Goal: Complete application form: Complete application form

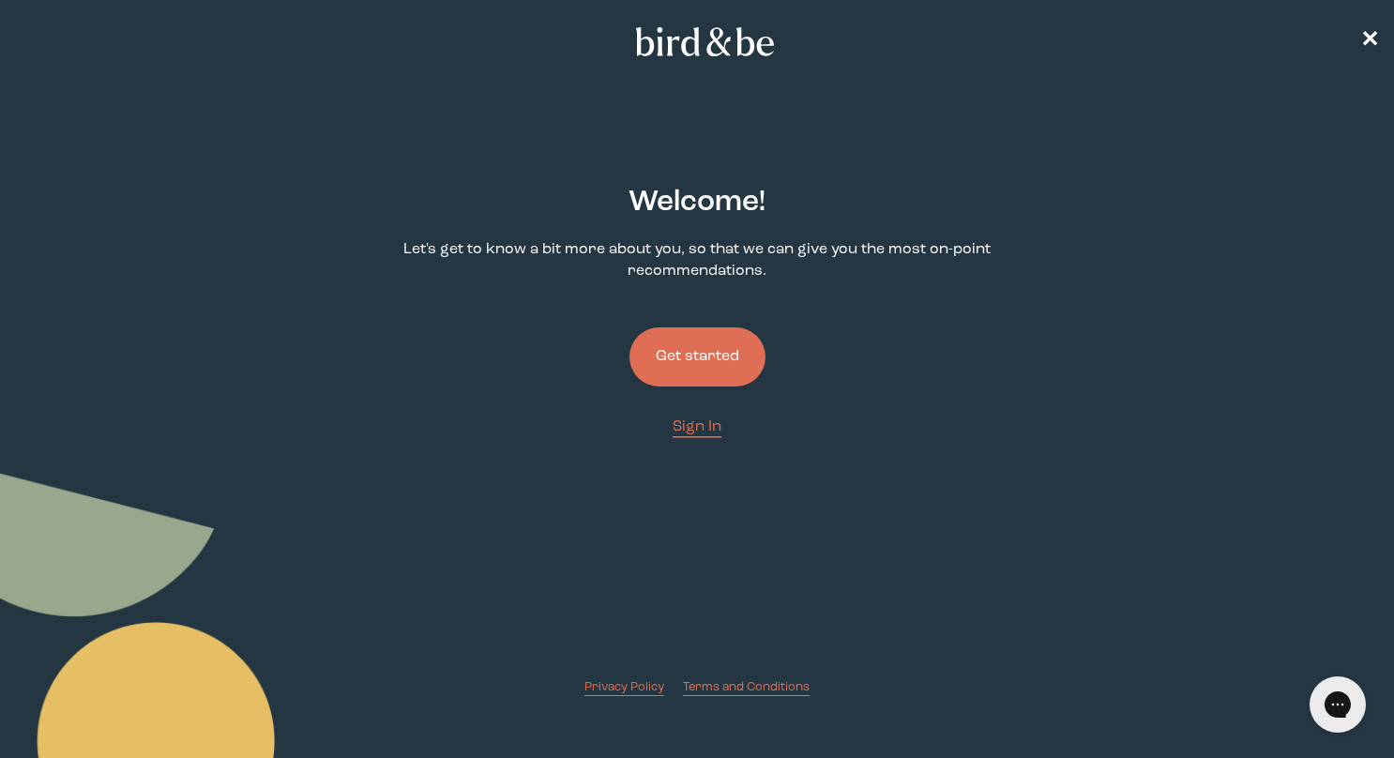
click at [709, 353] on button "Get started" at bounding box center [697, 356] width 136 height 59
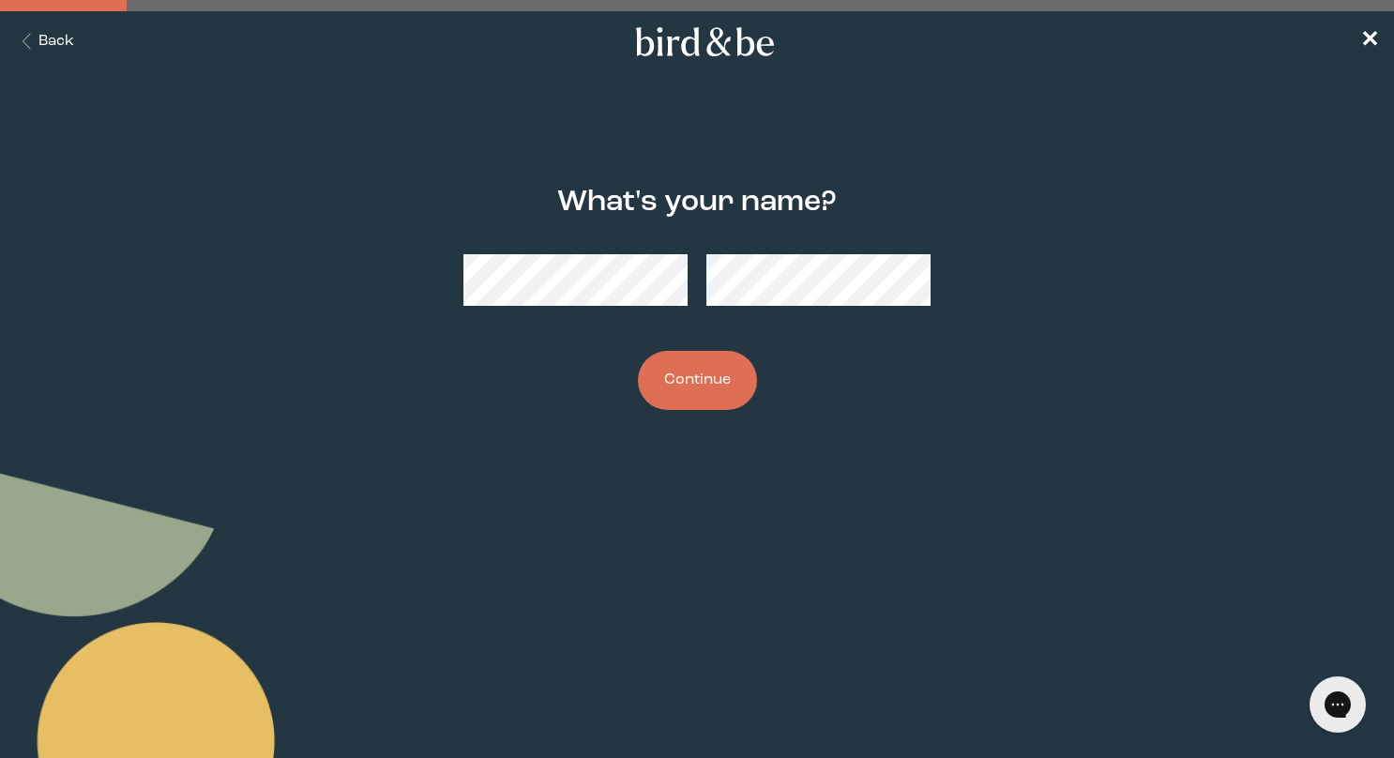
click at [690, 368] on button "Continue" at bounding box center [697, 380] width 119 height 59
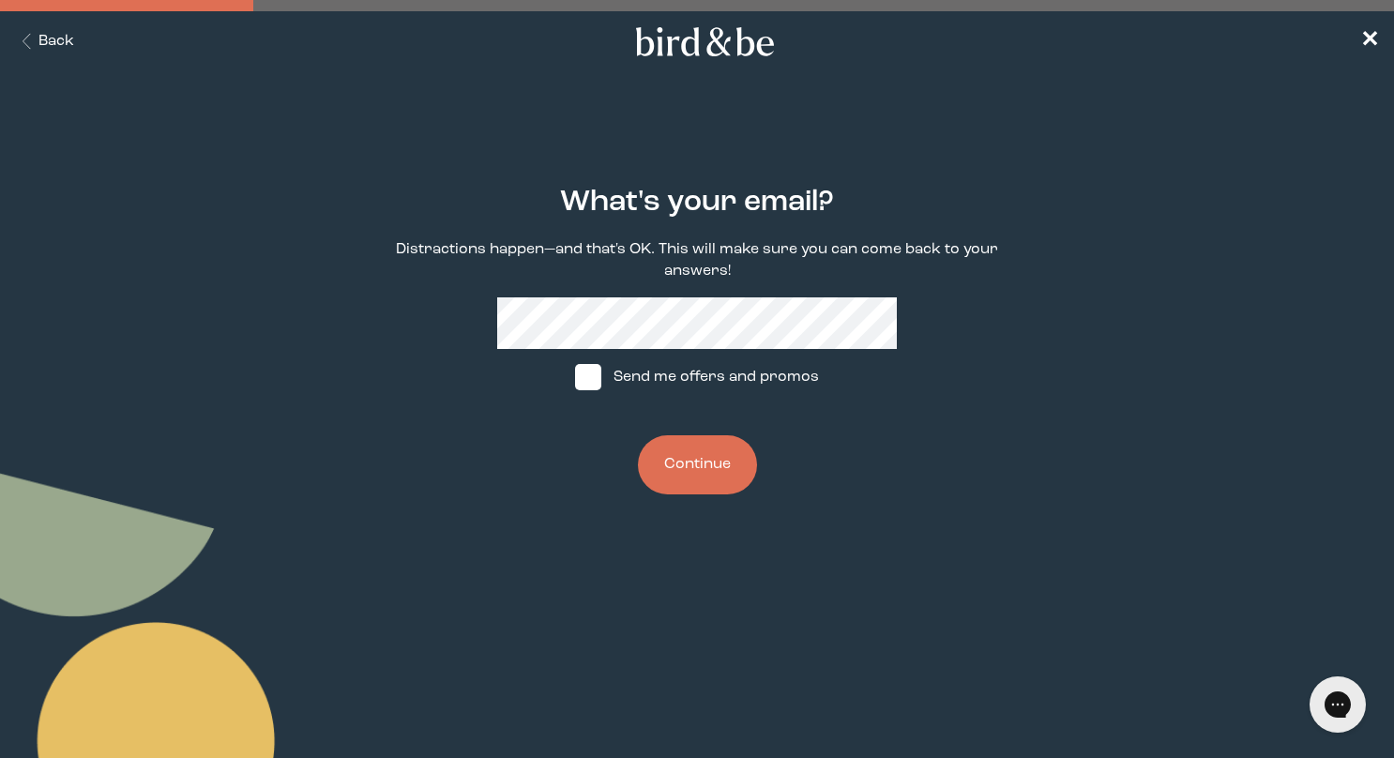
click at [681, 463] on button "Continue" at bounding box center [697, 464] width 119 height 59
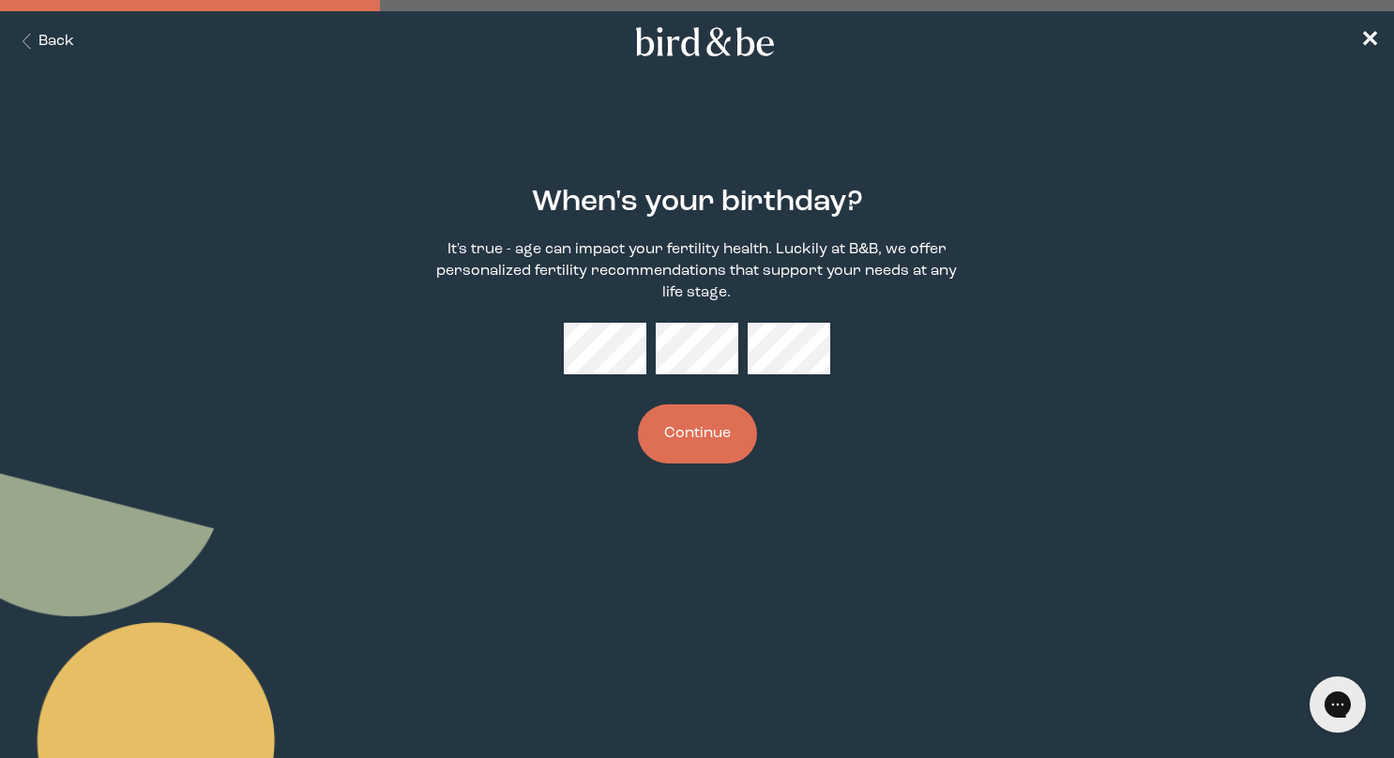
click at [720, 439] on button "Continue" at bounding box center [697, 433] width 119 height 59
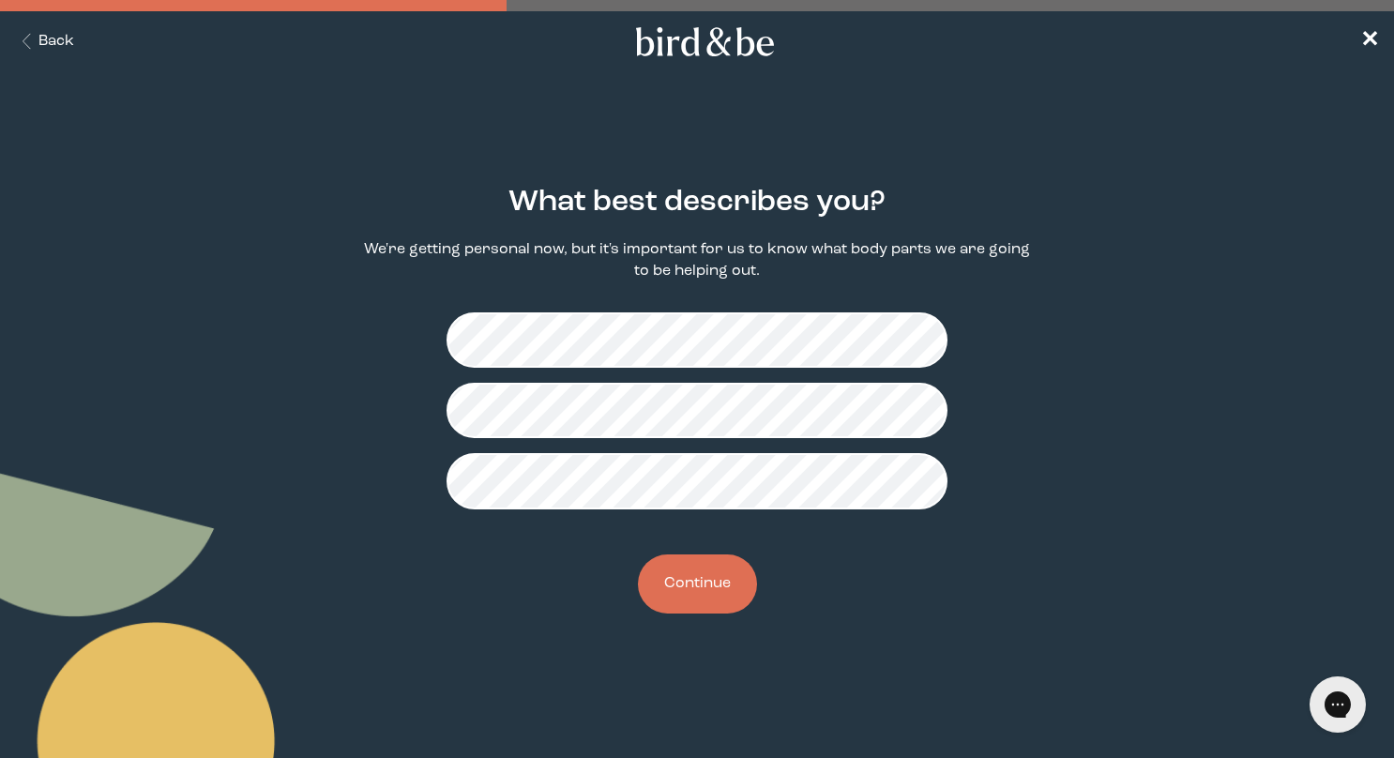
click at [701, 578] on button "Continue" at bounding box center [697, 583] width 119 height 59
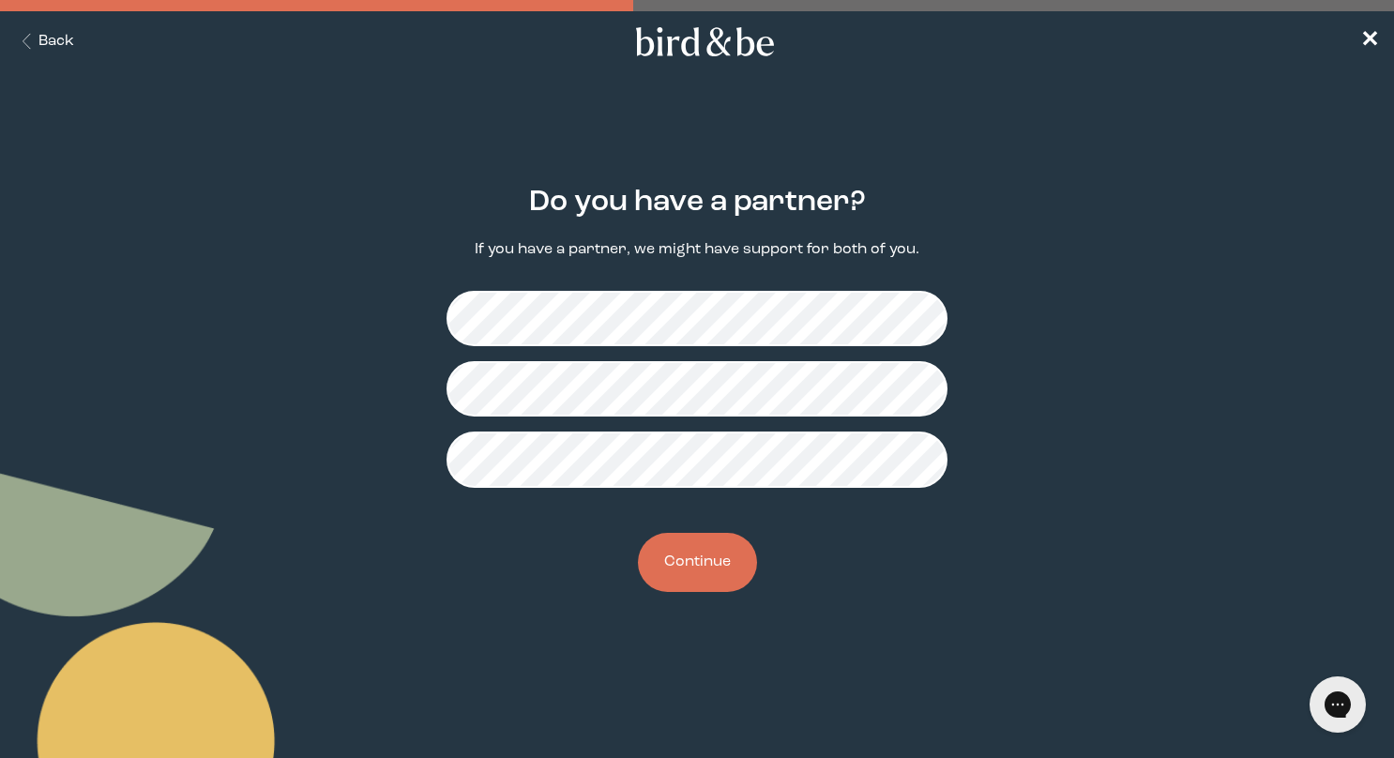
click at [696, 557] on button "Continue" at bounding box center [697, 562] width 119 height 59
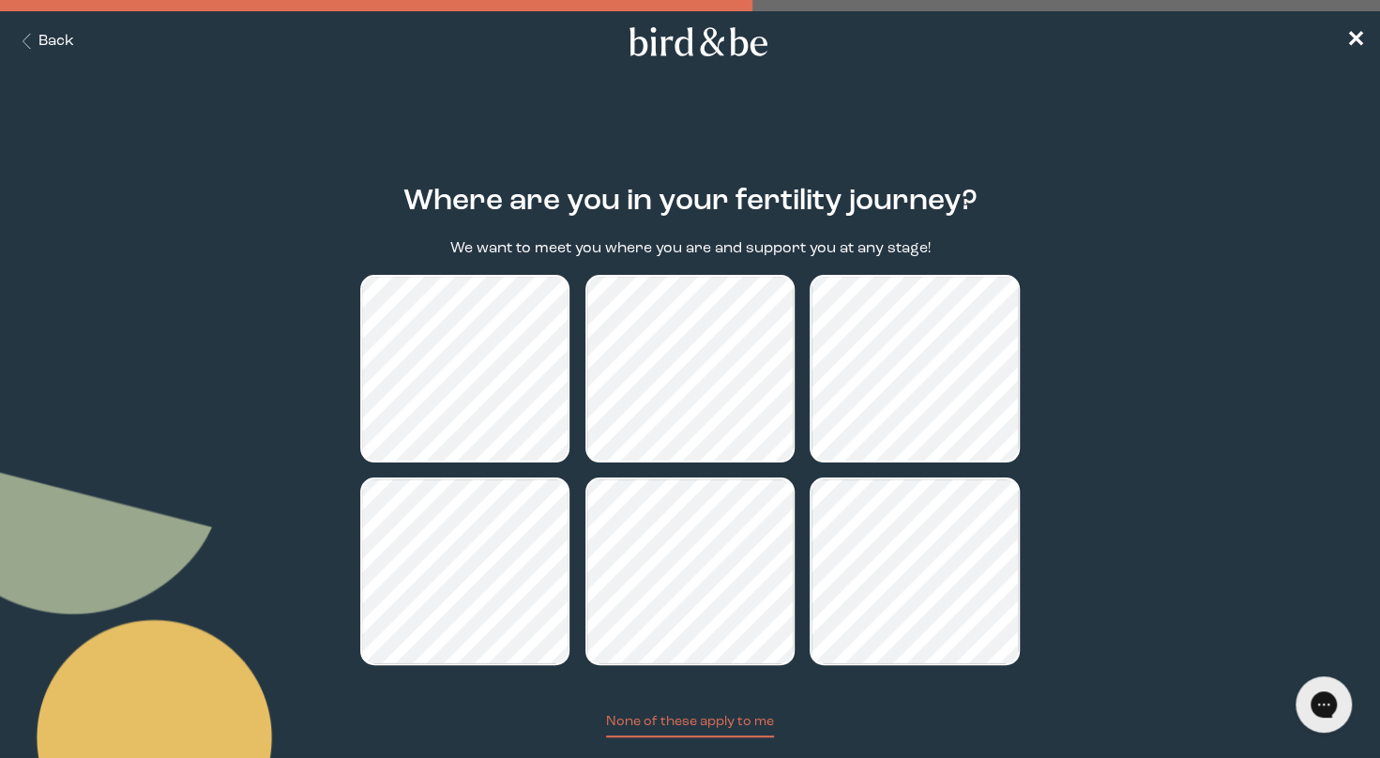
scroll to position [114, 0]
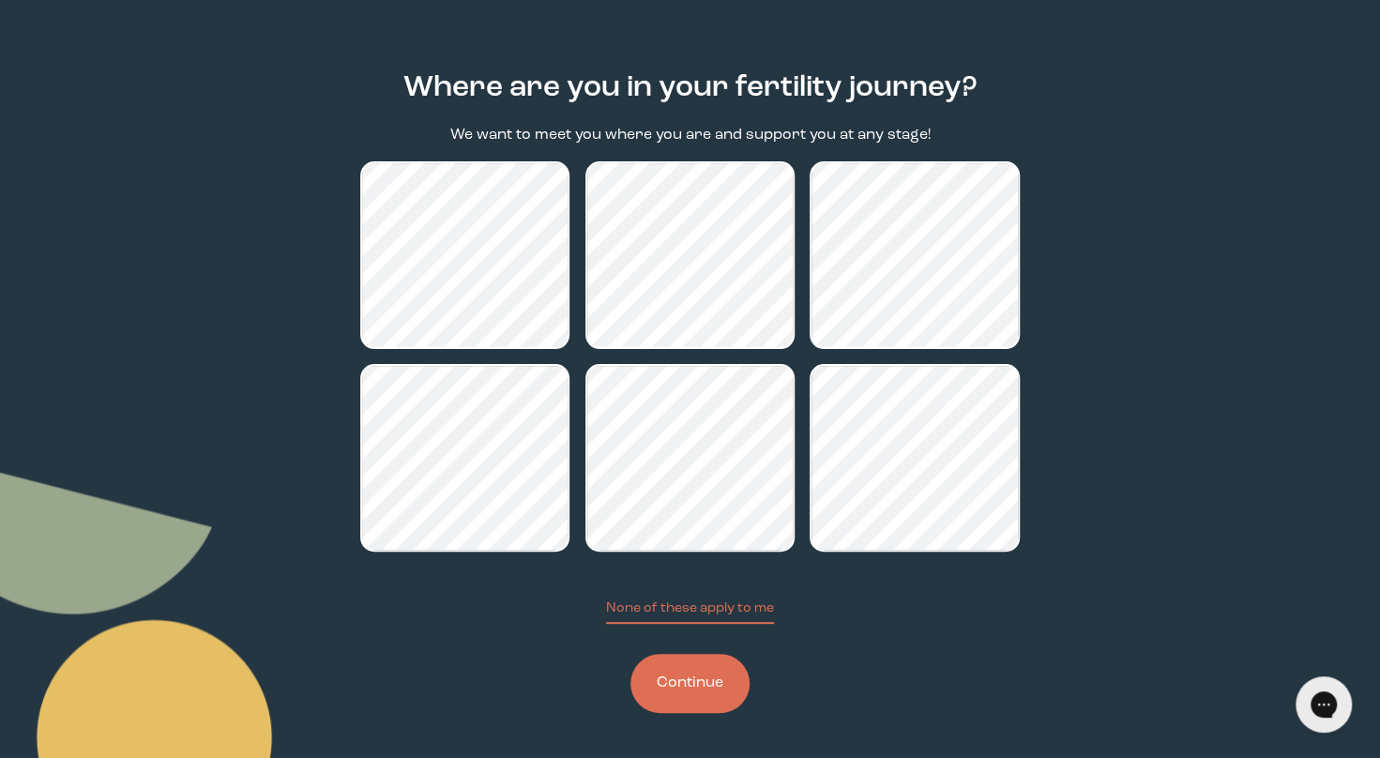
click at [726, 696] on button "Continue" at bounding box center [689, 683] width 119 height 59
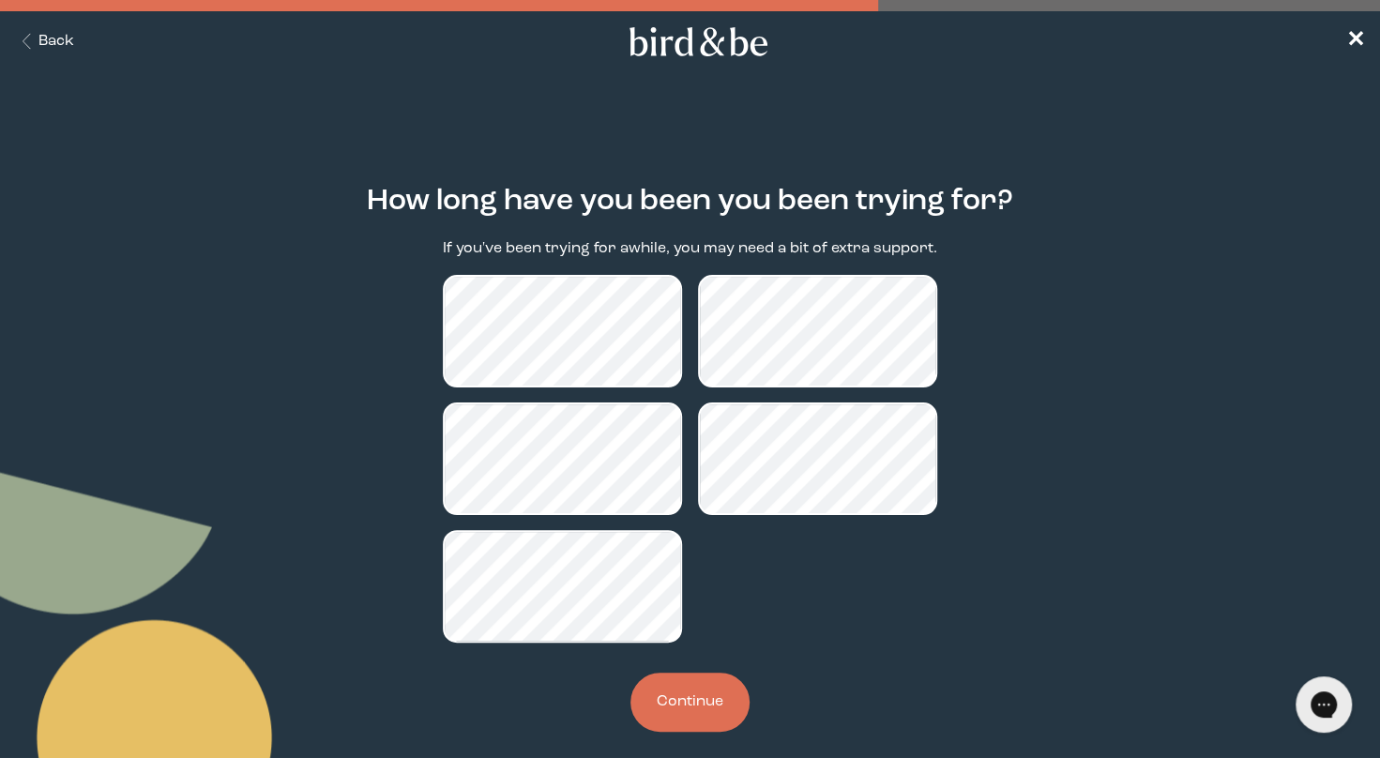
click at [684, 697] on button "Continue" at bounding box center [689, 702] width 119 height 59
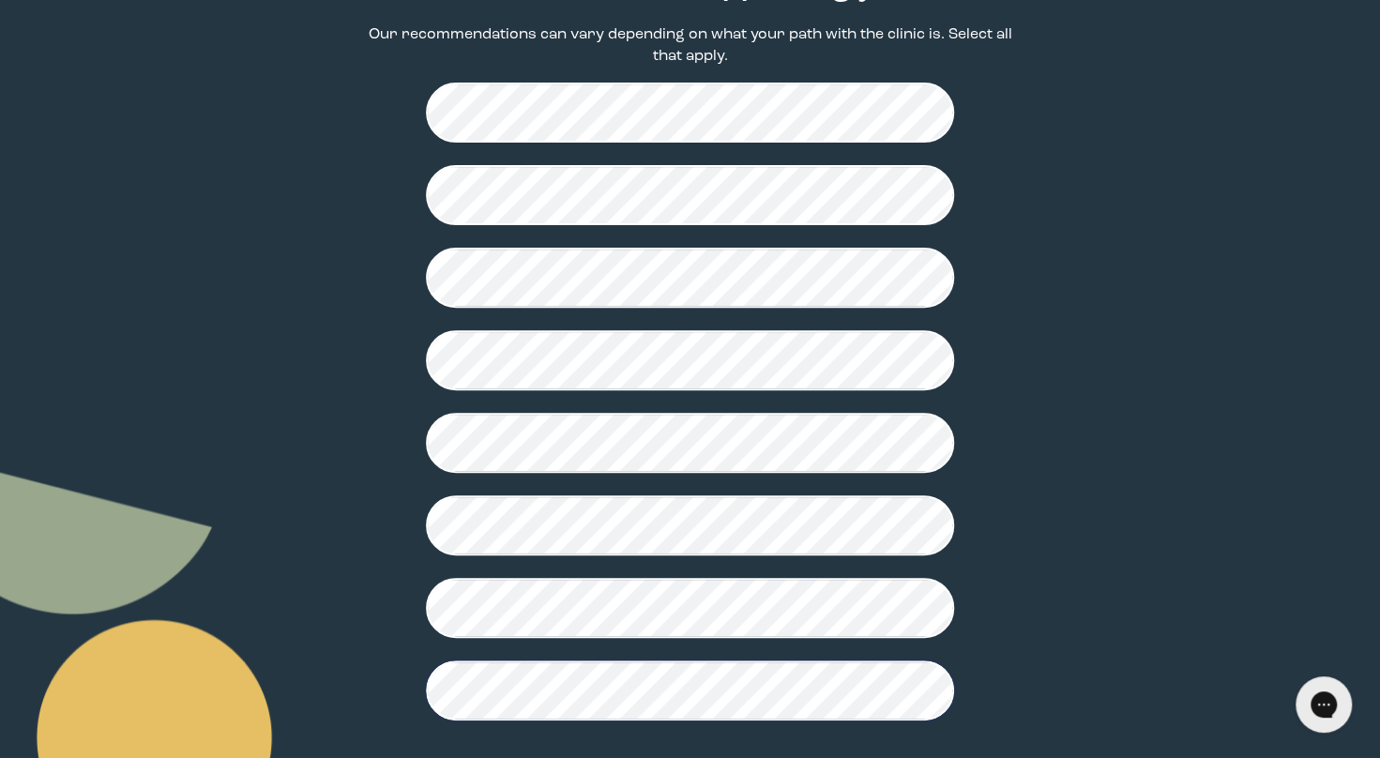
scroll to position [384, 0]
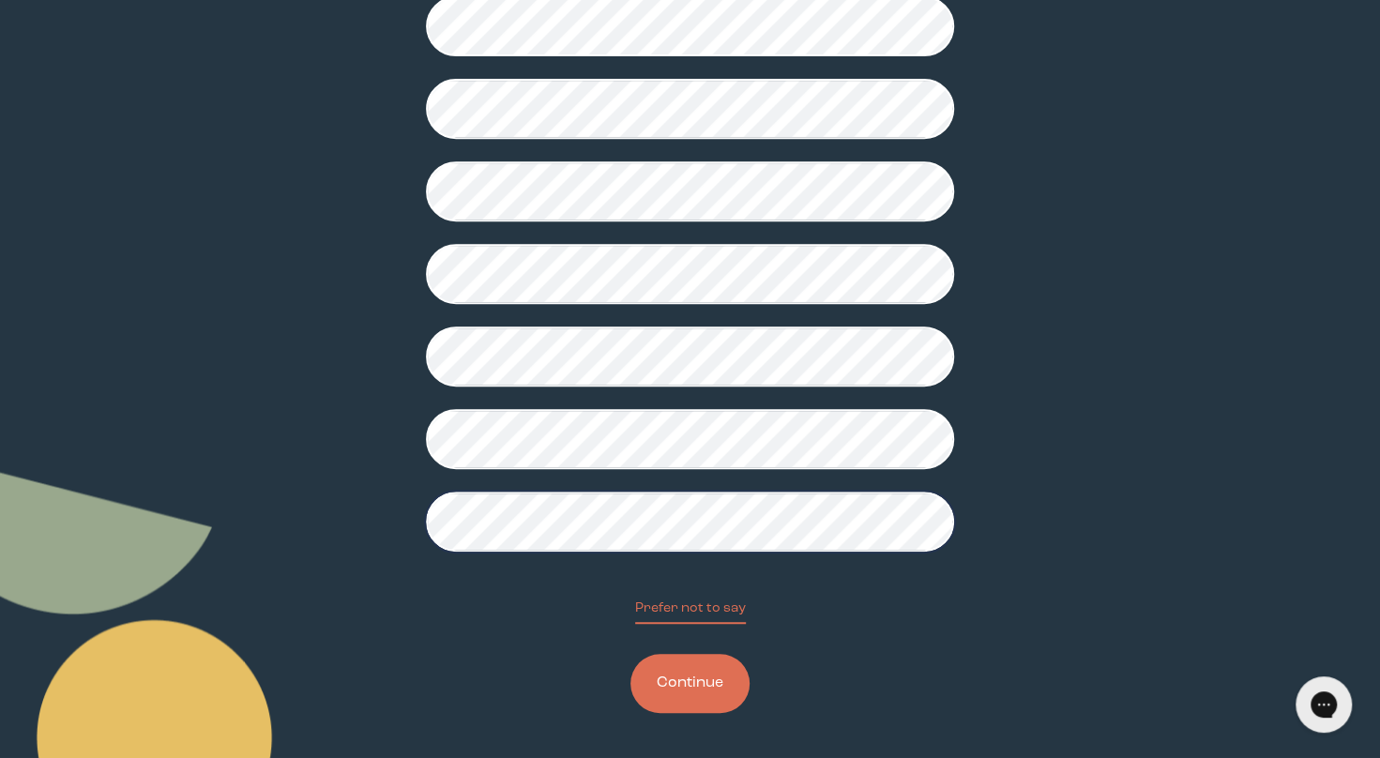
click at [695, 688] on button "Continue" at bounding box center [689, 683] width 119 height 59
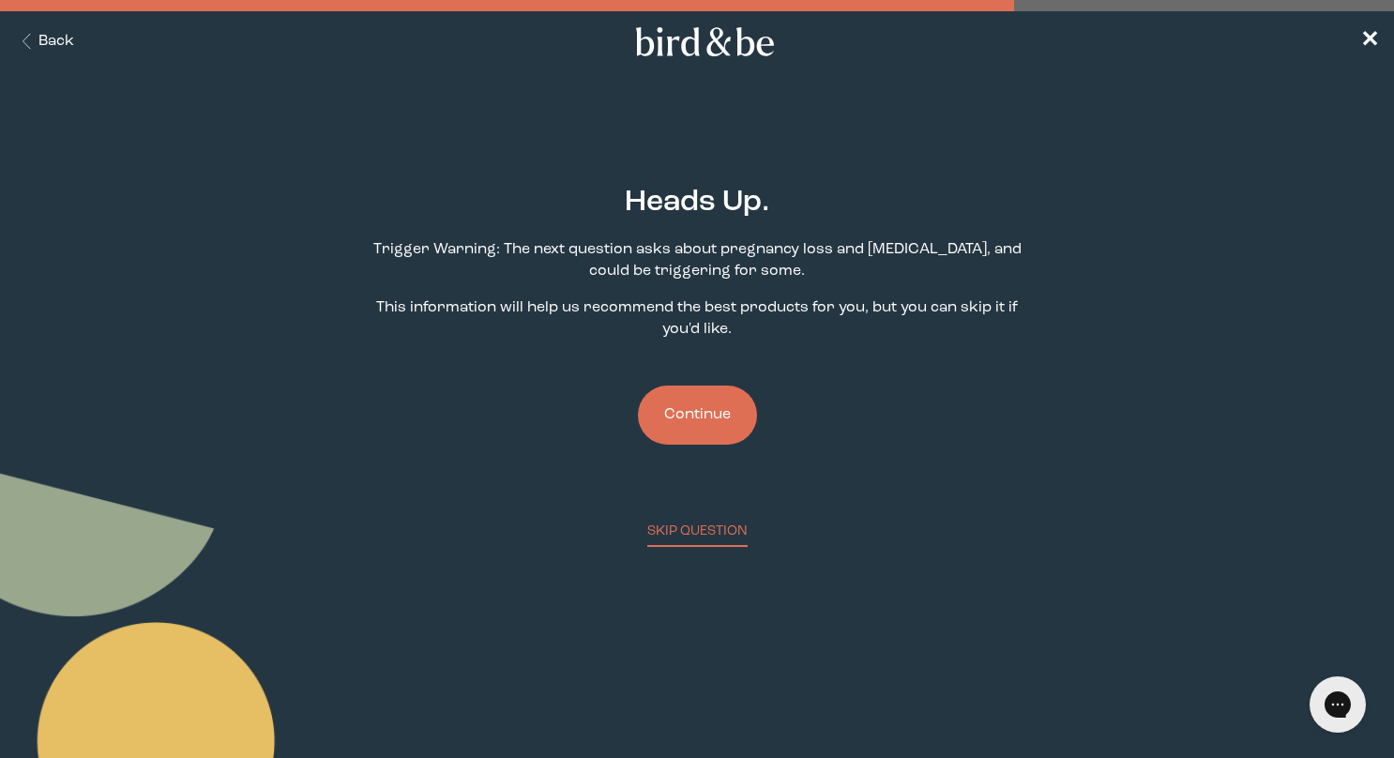
click at [696, 403] on button "Continue" at bounding box center [697, 414] width 119 height 59
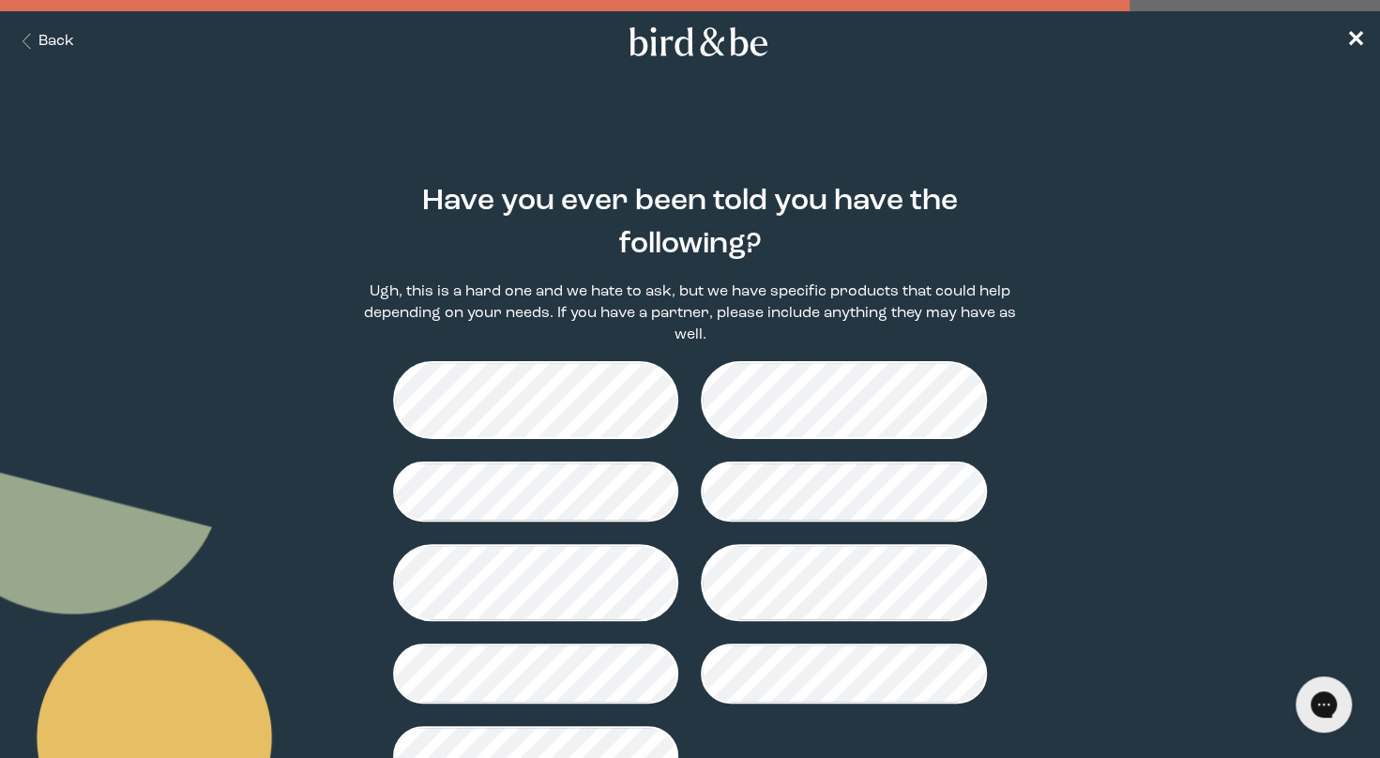
drag, startPoint x: 696, startPoint y: 403, endPoint x: 1114, endPoint y: 420, distance: 418.7
click at [1114, 420] on main "Have you ever been told you have the following? Ugh, this is a hard one and we …" at bounding box center [690, 531] width 1380 height 780
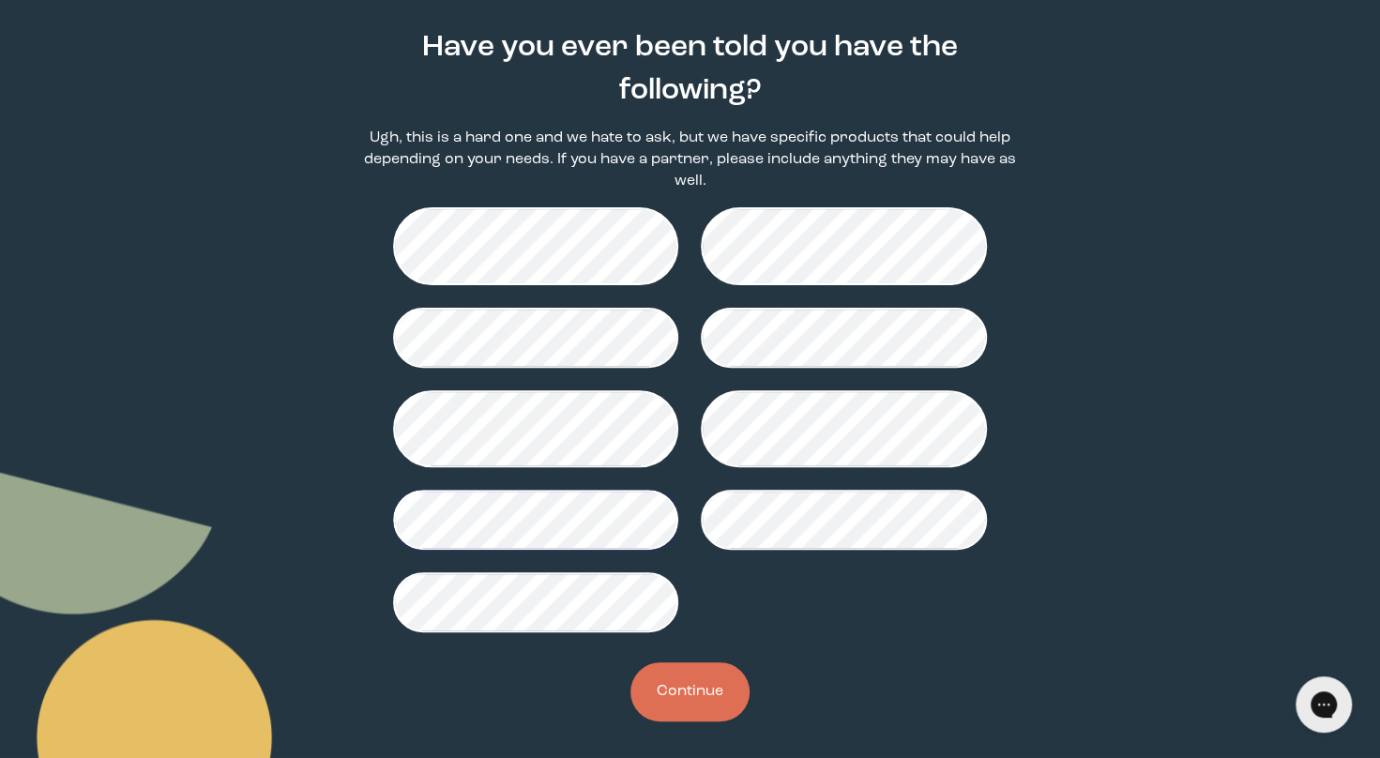
scroll to position [163, 0]
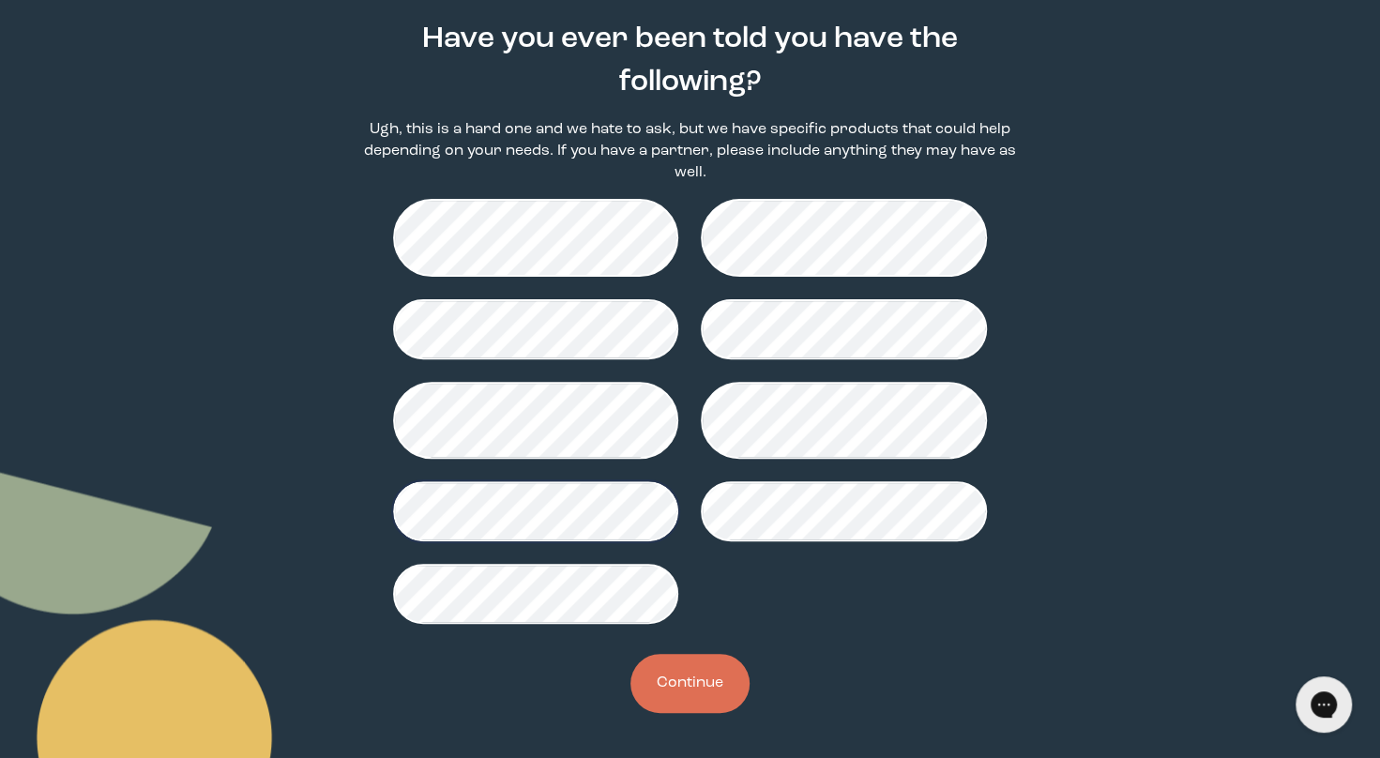
click at [702, 676] on button "Continue" at bounding box center [689, 683] width 119 height 59
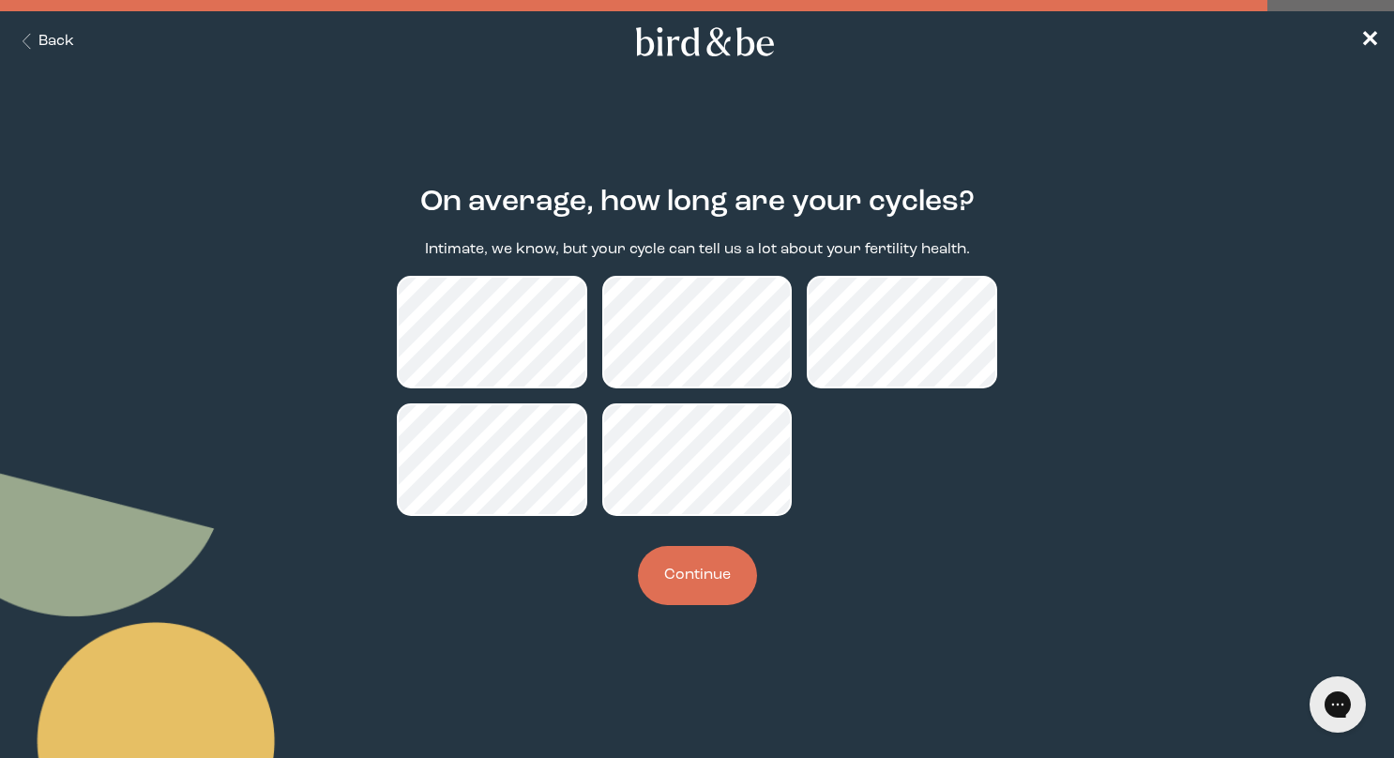
click at [688, 589] on button "Continue" at bounding box center [697, 575] width 119 height 59
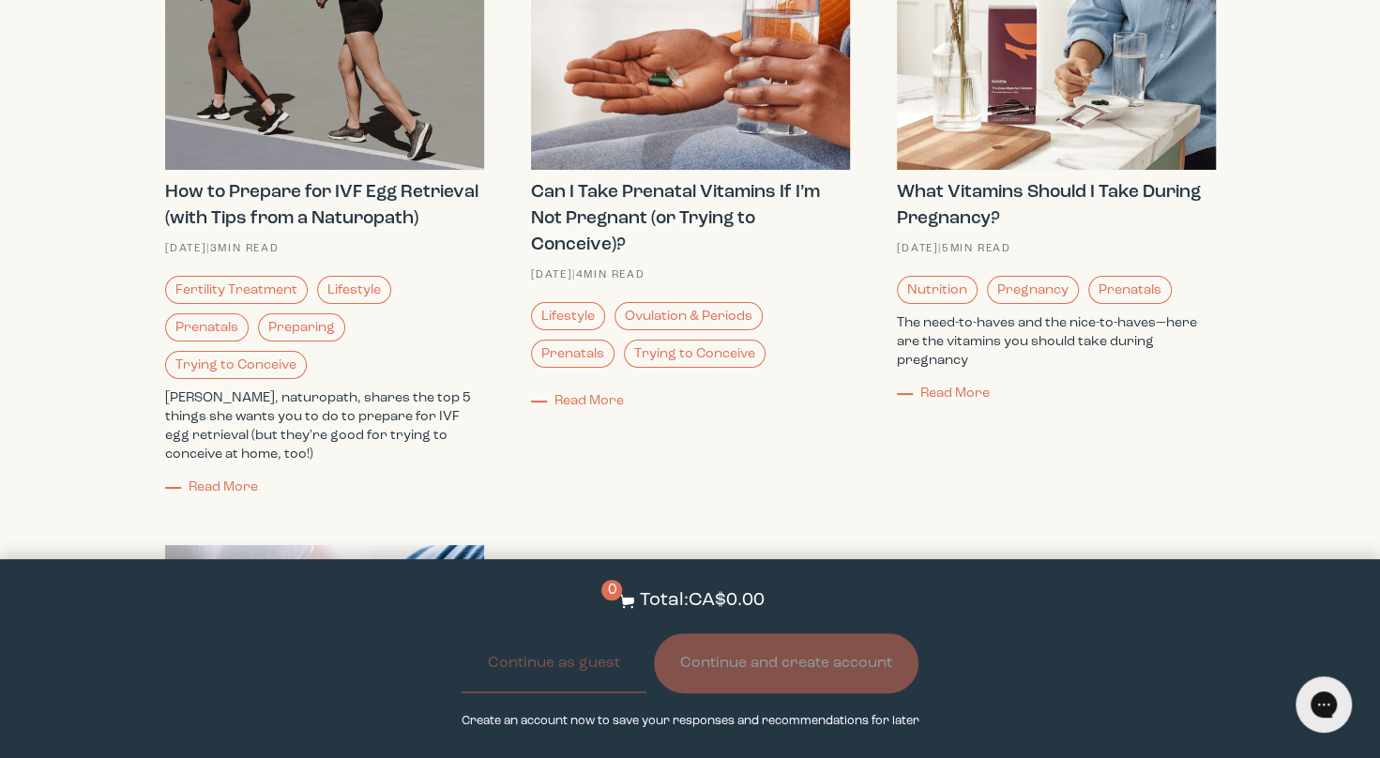
scroll to position [4087, 0]
